Goal: Task Accomplishment & Management: Manage account settings

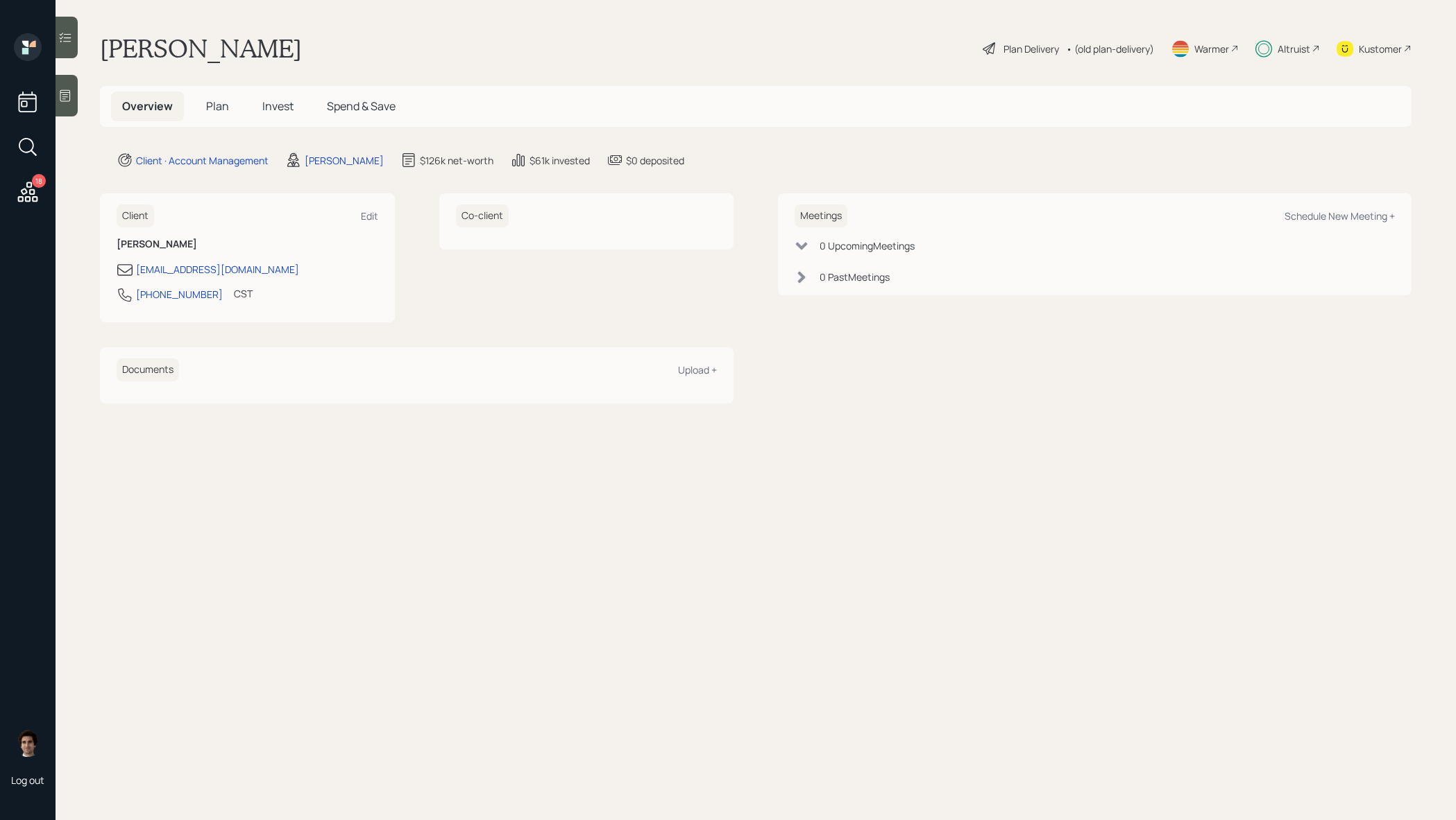
click at [232, 112] on h5 "Plan" at bounding box center [217, 107] width 45 height 30
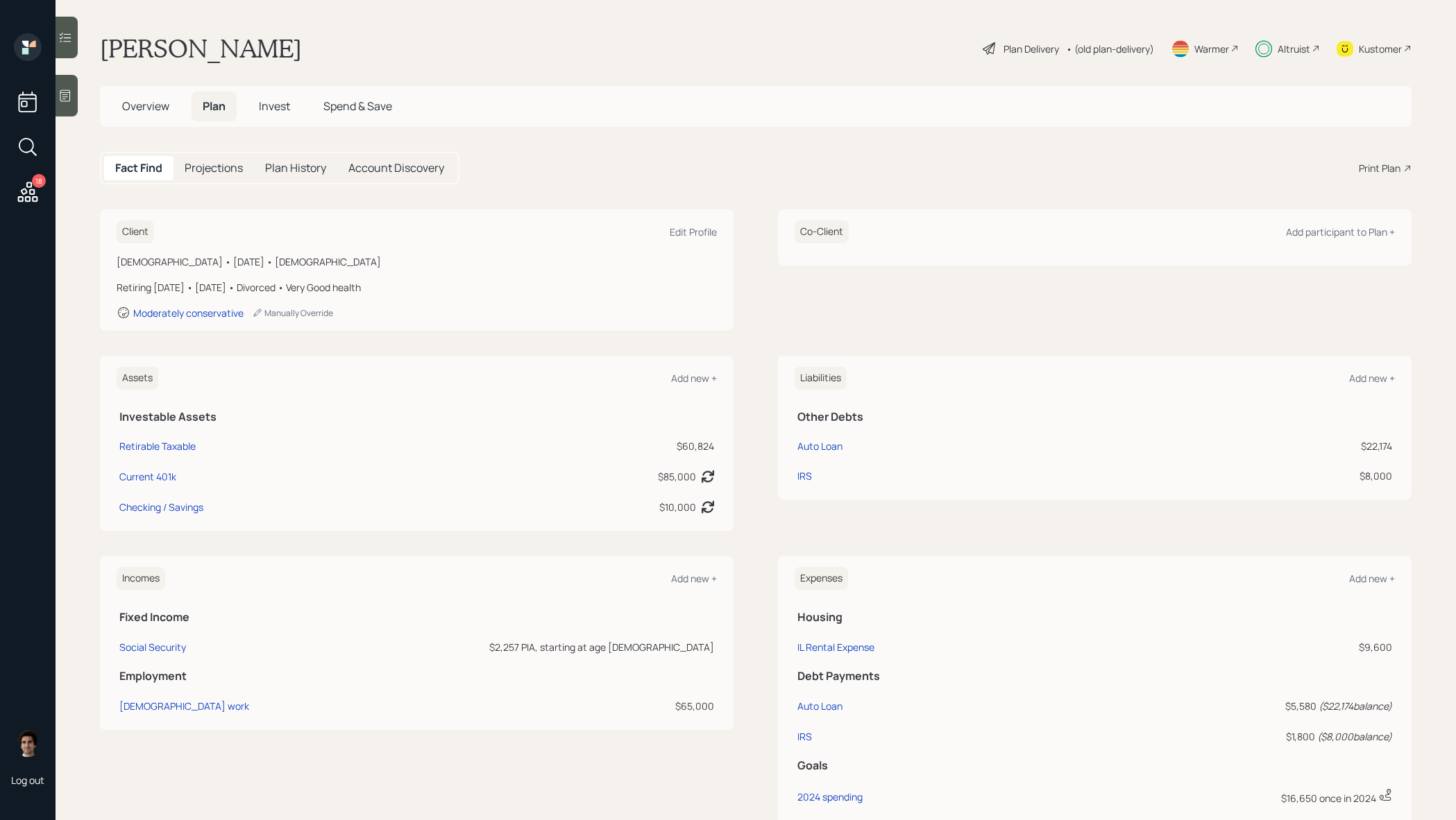
click at [264, 112] on span "Invest" at bounding box center [274, 106] width 31 height 15
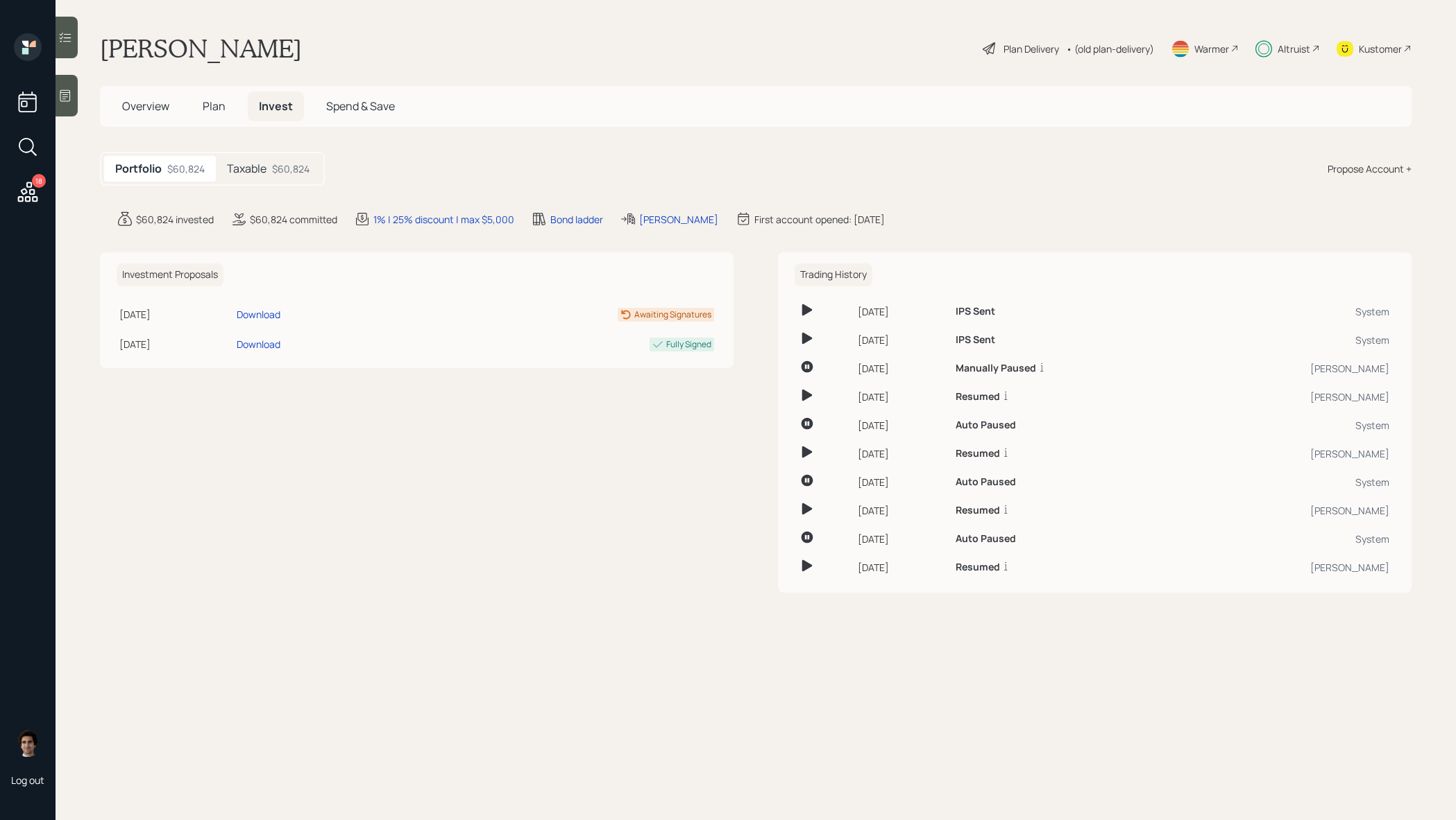
click at [307, 176] on div "Taxable $60,824" at bounding box center [268, 168] width 104 height 26
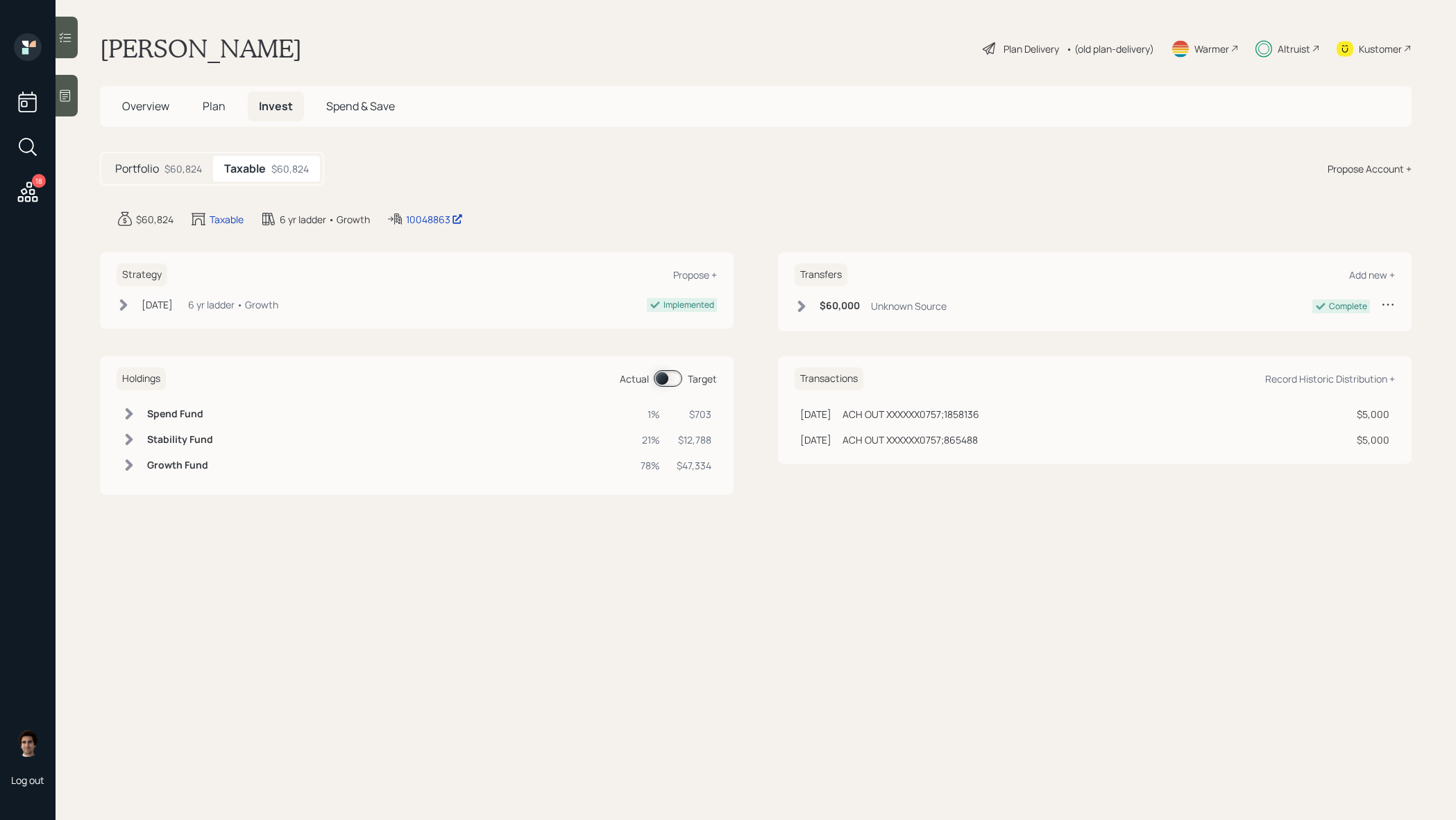
click at [659, 385] on span at bounding box center [668, 379] width 28 height 17
click at [670, 382] on span at bounding box center [668, 379] width 28 height 17
click at [440, 219] on div "10048863" at bounding box center [434, 219] width 57 height 15
click at [225, 105] on h5 "Plan" at bounding box center [214, 107] width 45 height 30
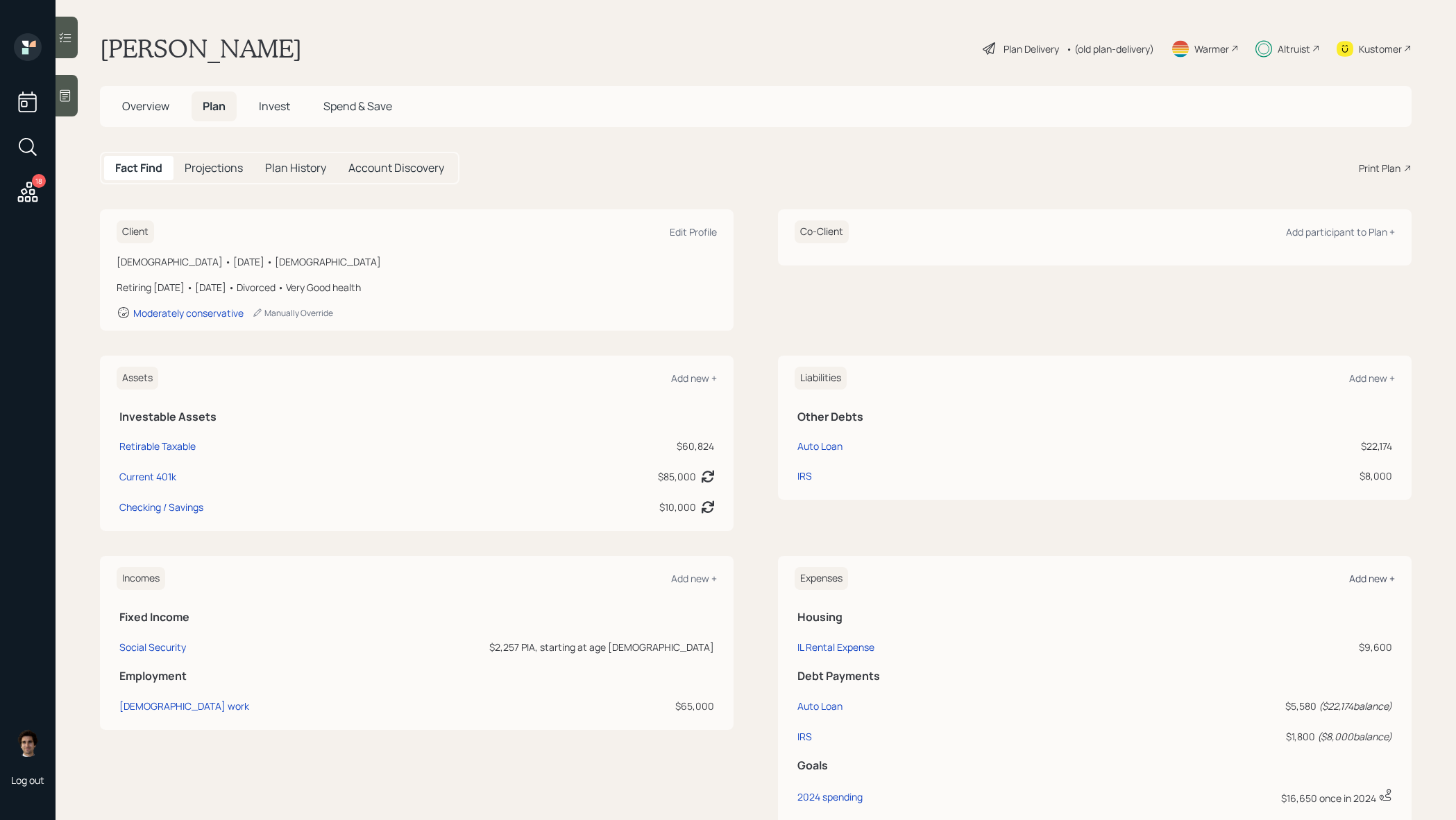
click at [1382, 581] on div "Add new +" at bounding box center [1371, 579] width 46 height 13
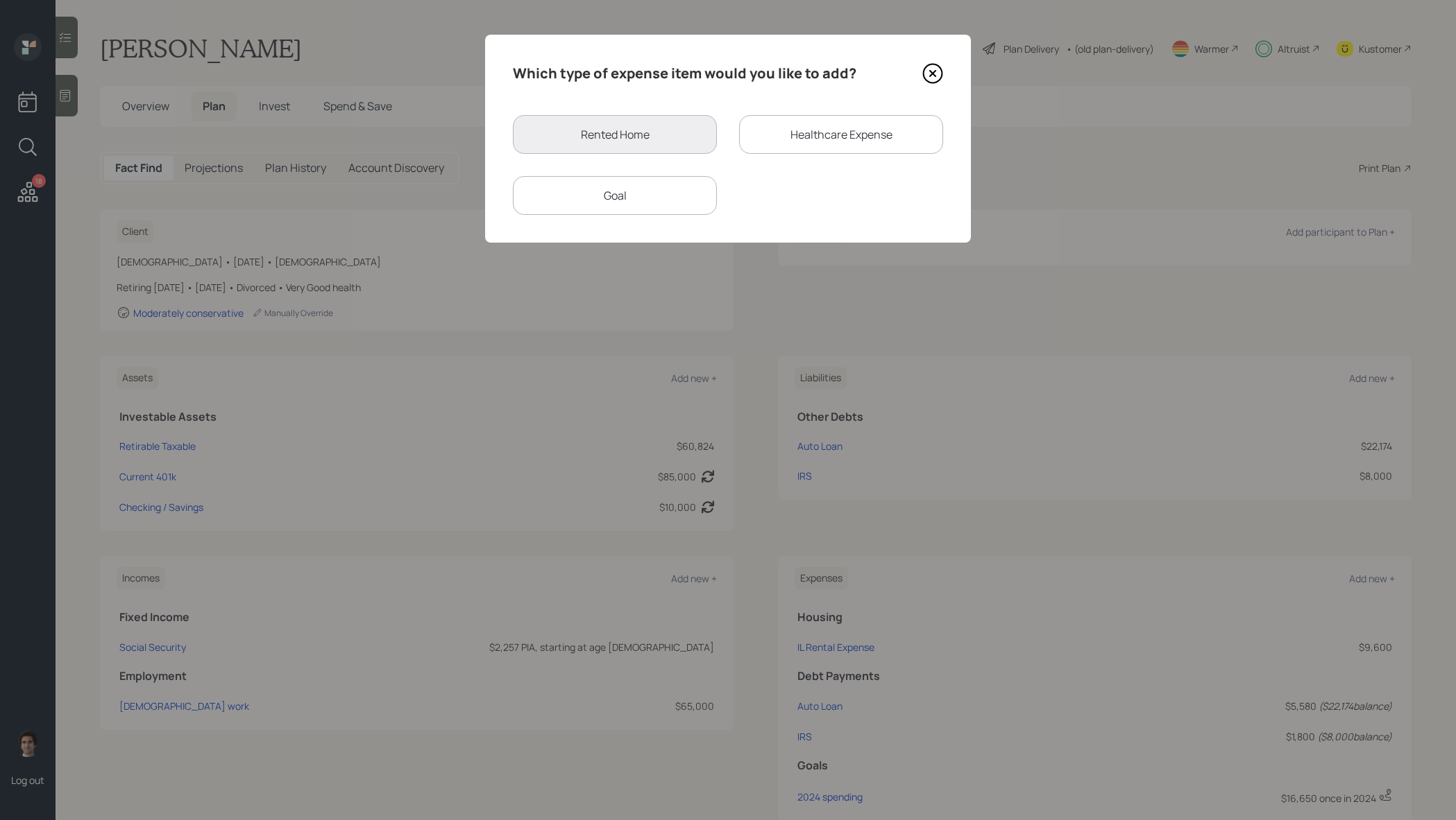
click at [636, 194] on div "Goal" at bounding box center [615, 195] width 204 height 39
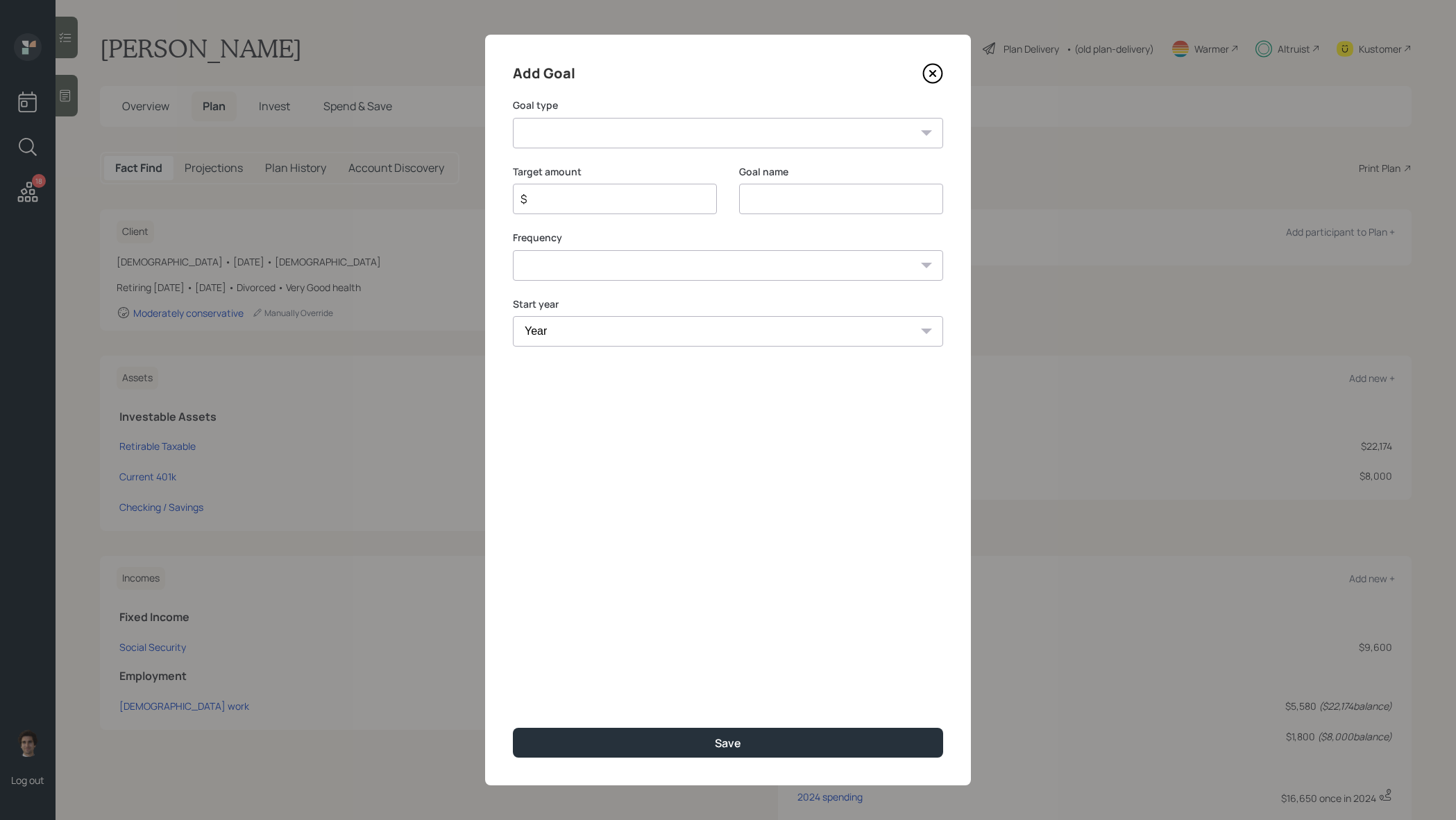
click at [631, 210] on div "$" at bounding box center [615, 199] width 204 height 31
click at [632, 208] on div "$" at bounding box center [615, 199] width 204 height 31
click at [634, 200] on input "$" at bounding box center [609, 199] width 181 height 17
type input "$ 7,000"
click at [689, 142] on select "Create an emergency fund Donate to charity Purchase a home Make a purchase Supp…" at bounding box center [728, 133] width 430 height 31
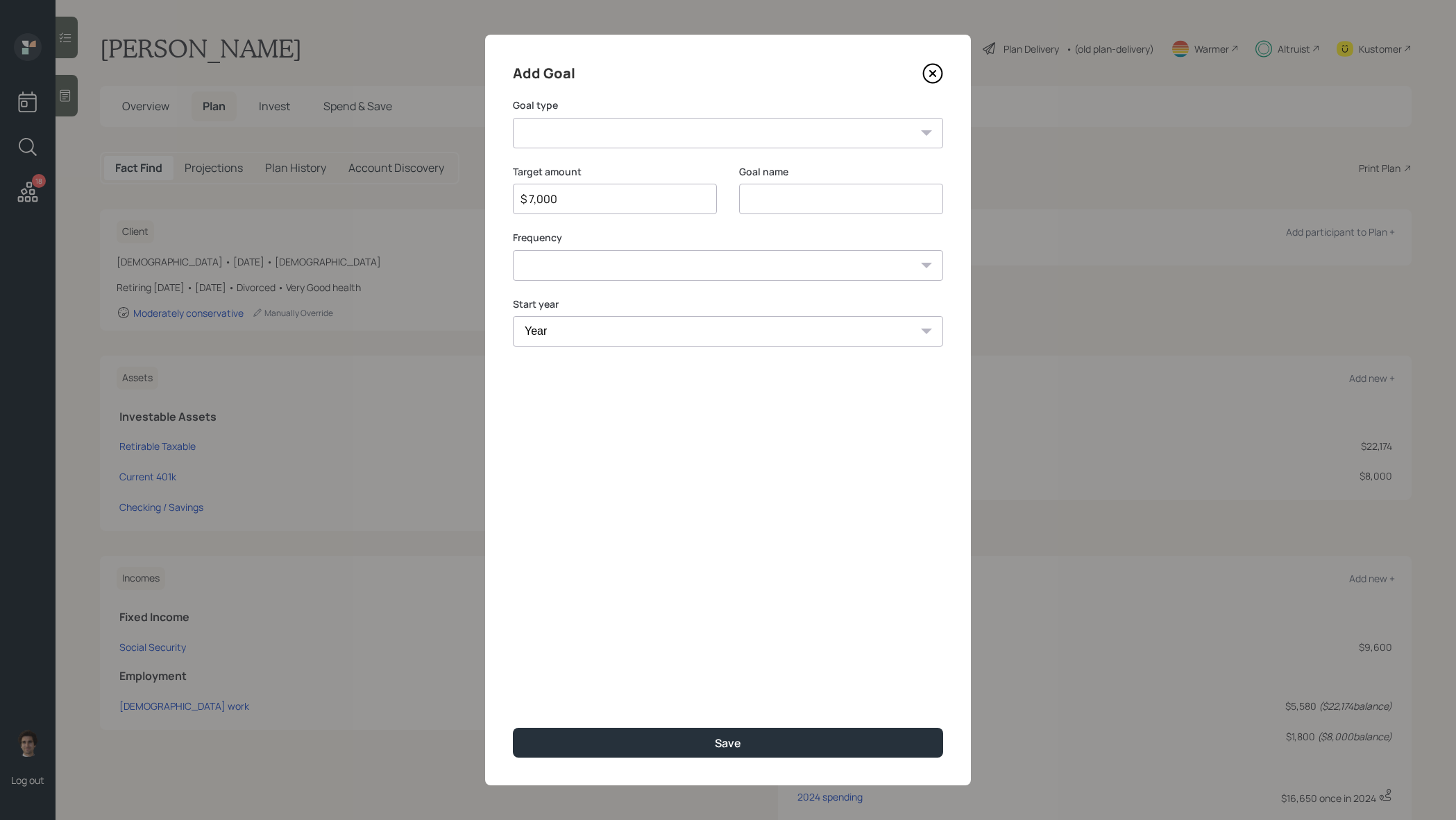
select select "other"
click at [757, 191] on input "Other" at bounding box center [841, 199] width 204 height 31
type input "[DATE] requested withdrawal"
click at [661, 259] on select "One time Every 1 year Every 2 years Every 3 years Every 4 years Every 5 years E…" at bounding box center [728, 265] width 430 height 31
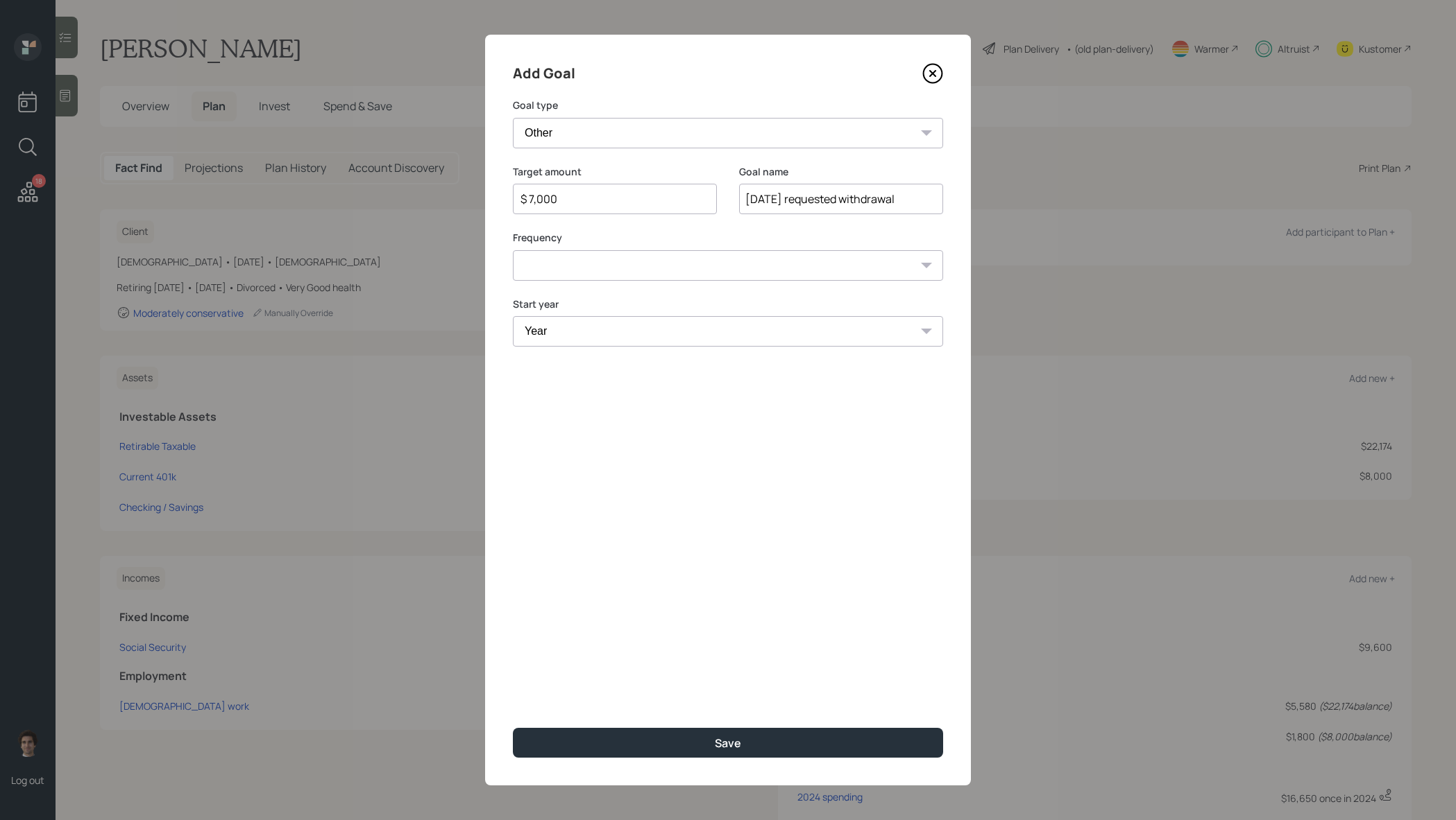
select select "0"
click at [650, 327] on select "Year [DATE] 2026 2027 2028 2029 2030 2031 2032 2033 2034 2035 2036 2037 2038 20…" at bounding box center [728, 331] width 430 height 31
select select "2025"
click at [755, 735] on button "Save" at bounding box center [728, 743] width 430 height 30
type input "$"
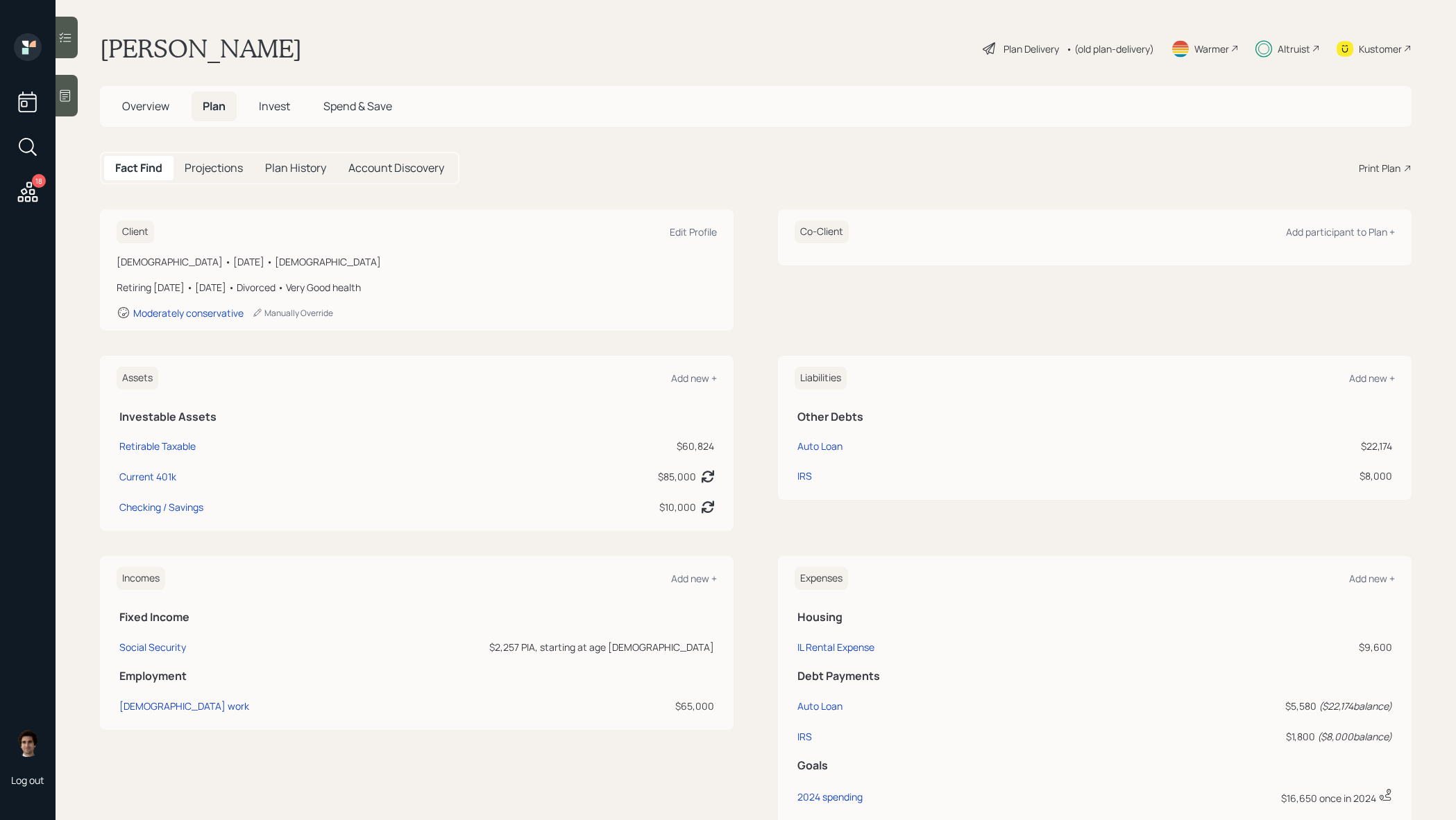
click at [319, 119] on h5 "Spend & Save" at bounding box center [358, 107] width 91 height 30
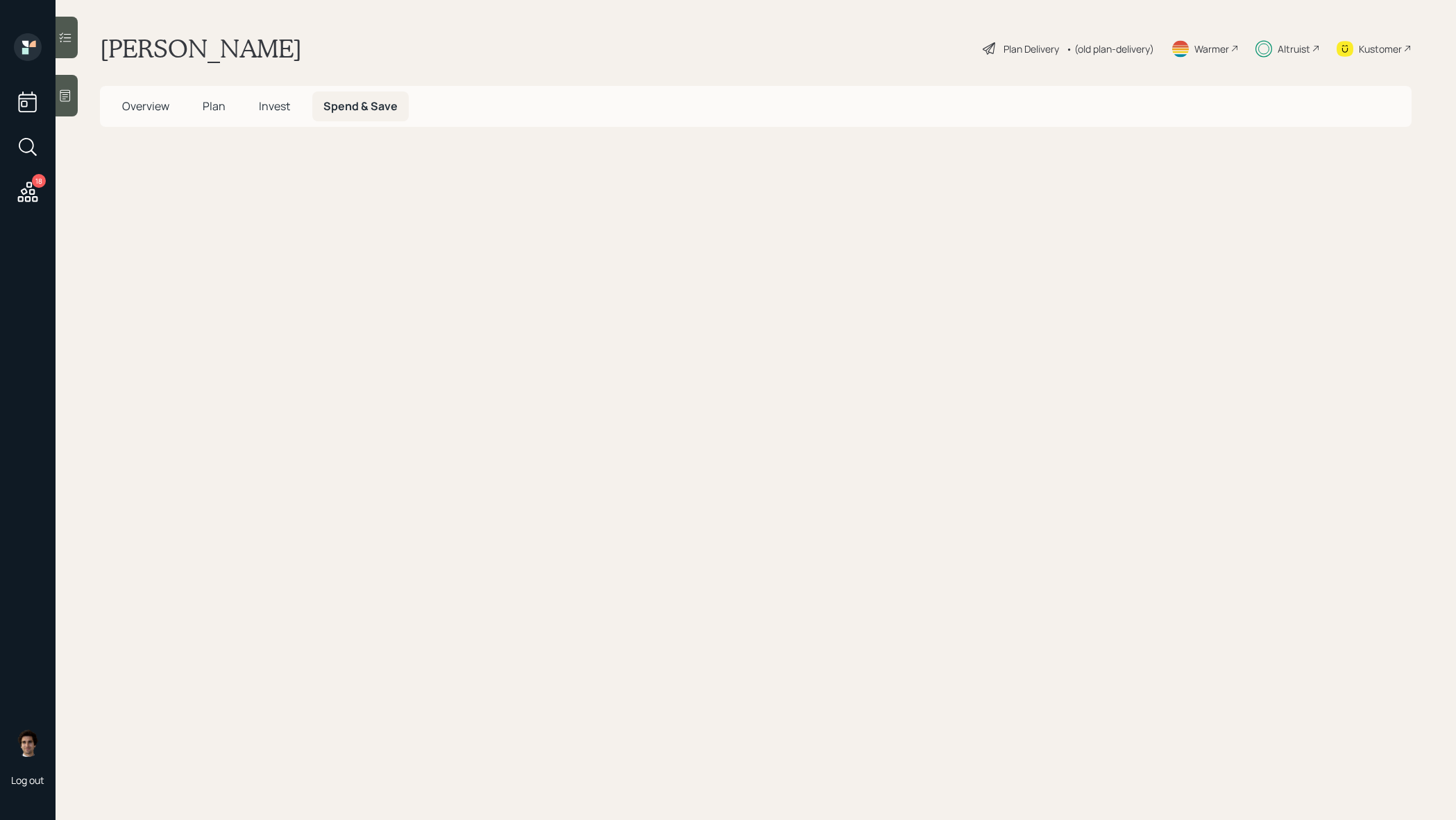
click at [279, 112] on span "Invest" at bounding box center [274, 106] width 31 height 15
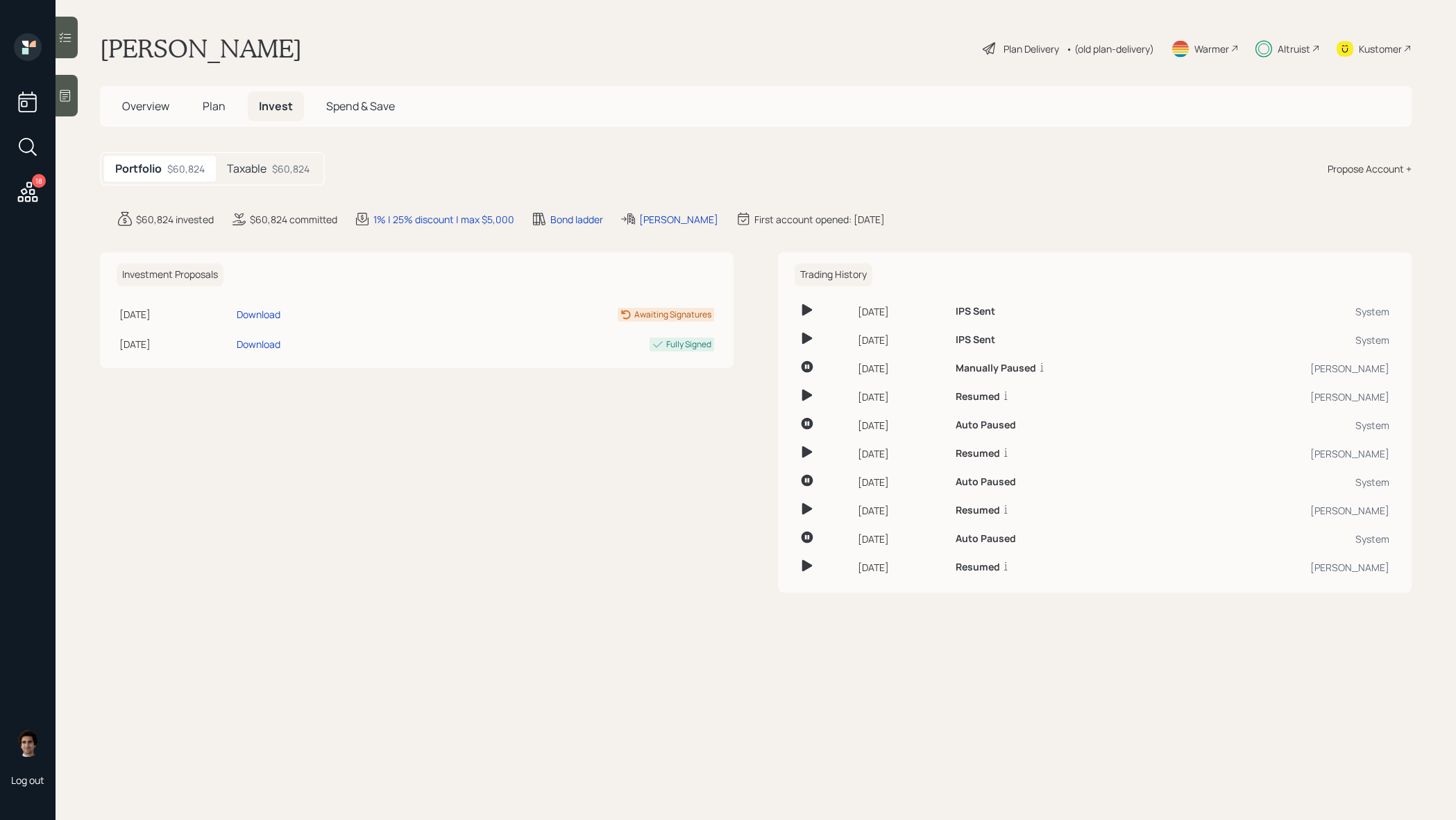
click at [285, 165] on div "$60,824" at bounding box center [290, 169] width 37 height 15
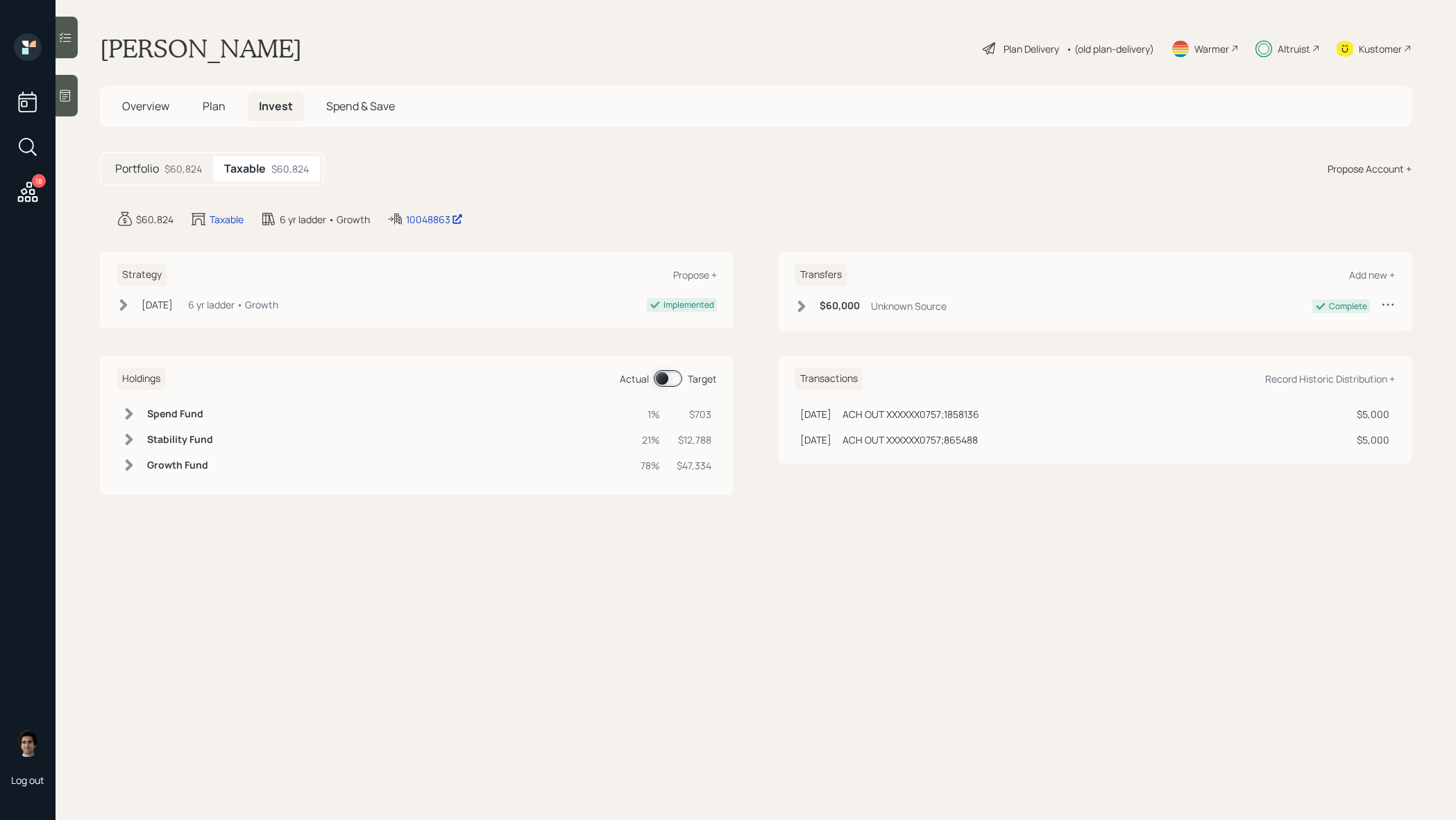
click at [675, 385] on span at bounding box center [668, 379] width 28 height 17
click at [21, 195] on icon at bounding box center [27, 192] width 25 height 25
